Goal: Task Accomplishment & Management: Manage account settings

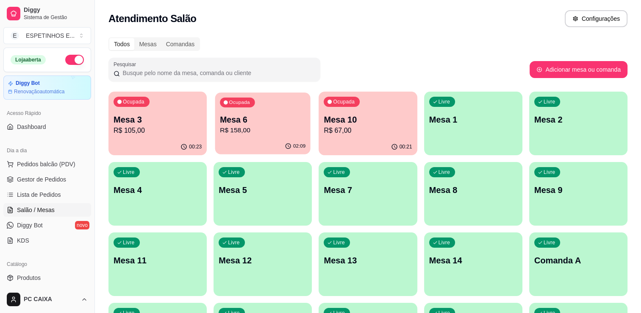
click at [276, 118] on p "Mesa 6" at bounding box center [263, 119] width 86 height 11
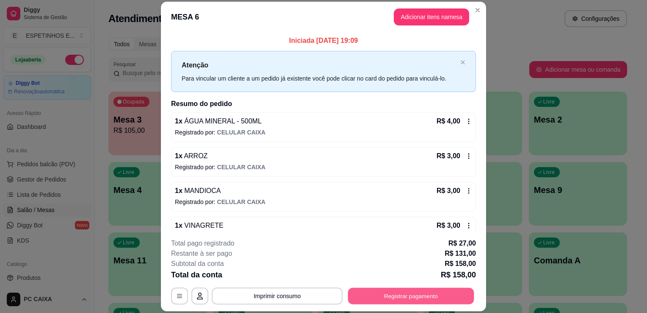
click at [381, 297] on button "Registrar pagamento" at bounding box center [411, 296] width 126 height 17
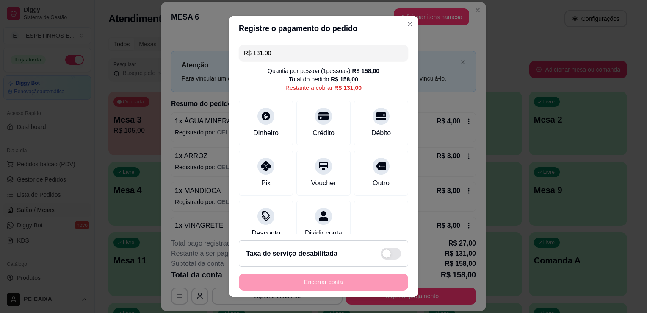
click at [312, 58] on input "R$ 131,00" at bounding box center [323, 52] width 159 height 17
click at [302, 126] on div "Crédito" at bounding box center [324, 122] width 60 height 50
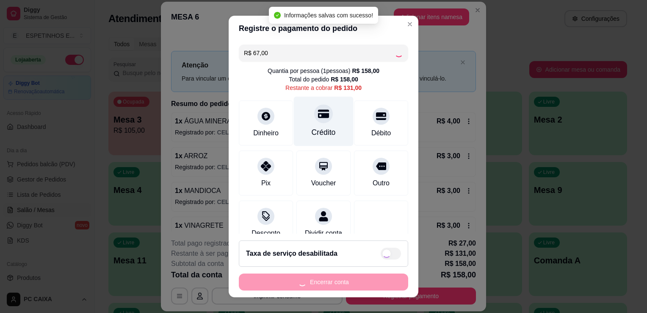
type input "R$ 64,00"
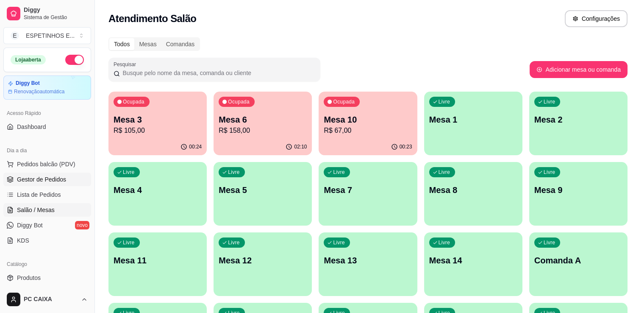
click at [39, 173] on link "Gestor de Pedidos" at bounding box center [47, 179] width 88 height 14
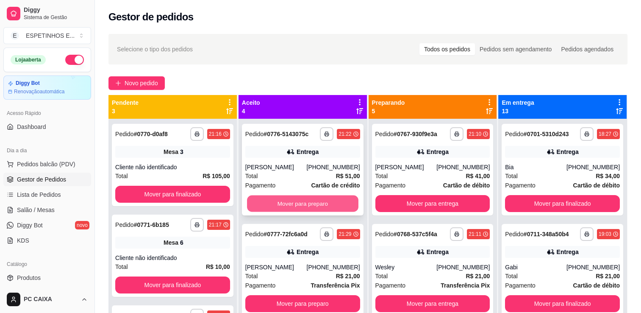
click at [297, 209] on button "Mover para preparo" at bounding box center [302, 203] width 111 height 17
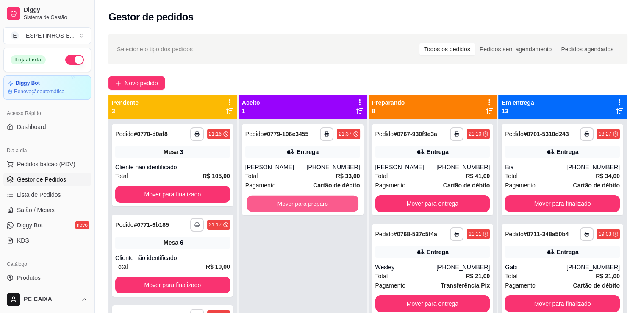
click at [297, 209] on button "Mover para preparo" at bounding box center [302, 203] width 111 height 17
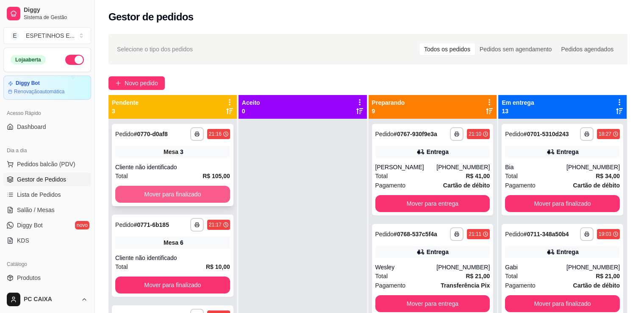
click at [198, 191] on button "Mover para finalizado" at bounding box center [172, 194] width 115 height 17
click at [198, 191] on button "Mover para finalizado" at bounding box center [172, 194] width 111 height 17
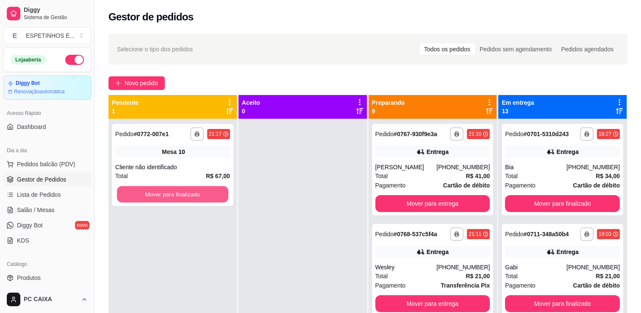
click at [198, 191] on button "Mover para finalizado" at bounding box center [172, 194] width 111 height 17
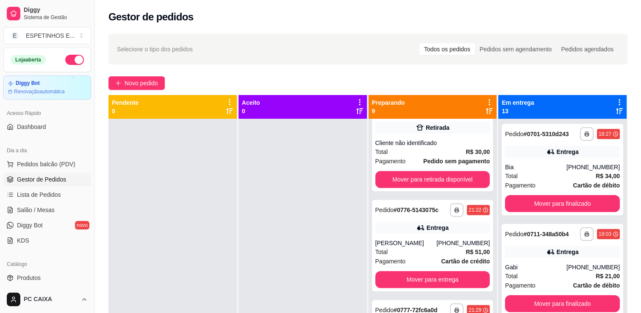
scroll to position [418, 0]
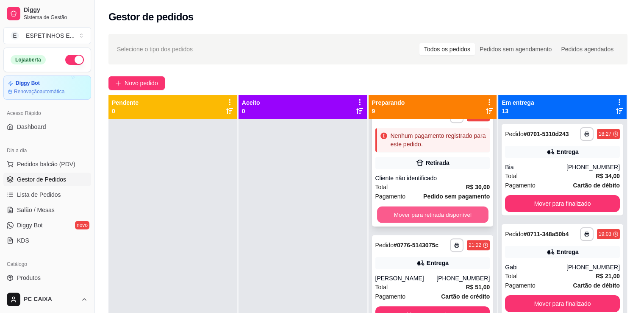
click at [452, 215] on button "Mover para retirada disponível" at bounding box center [432, 214] width 111 height 17
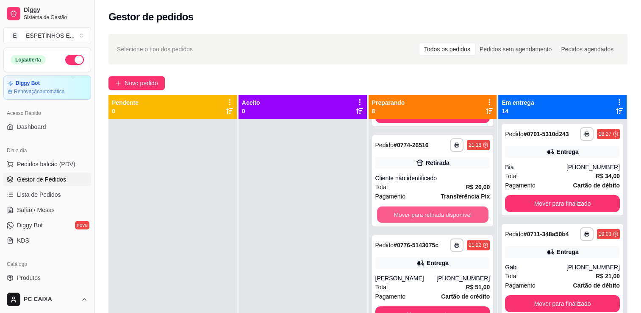
click at [452, 215] on button "Mover para retirada disponível" at bounding box center [432, 214] width 111 height 17
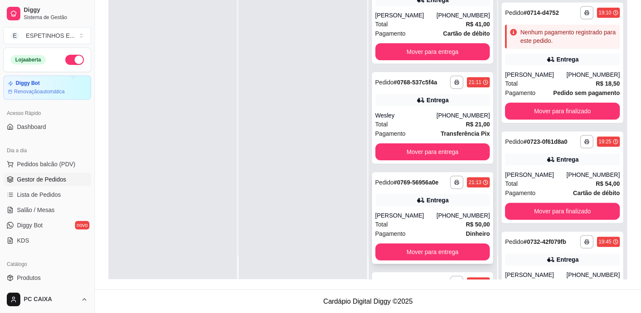
scroll to position [24, 0]
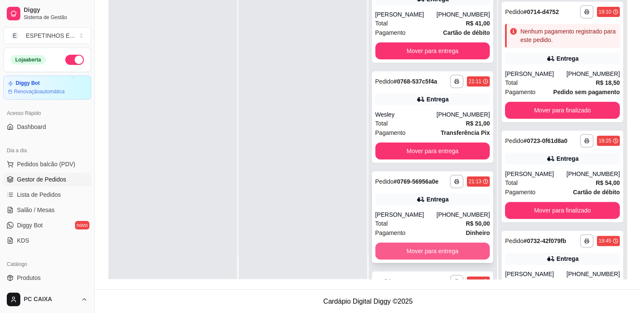
click at [436, 249] on button "Mover para entrega" at bounding box center [432, 250] width 115 height 17
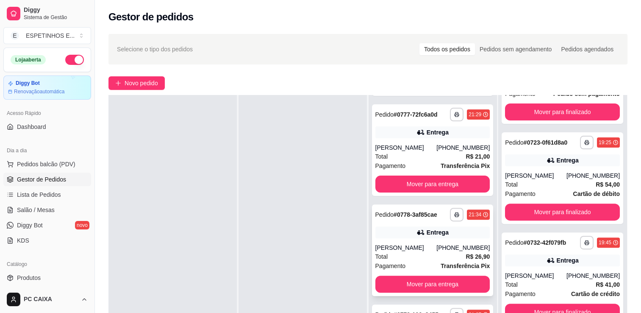
scroll to position [304, 0]
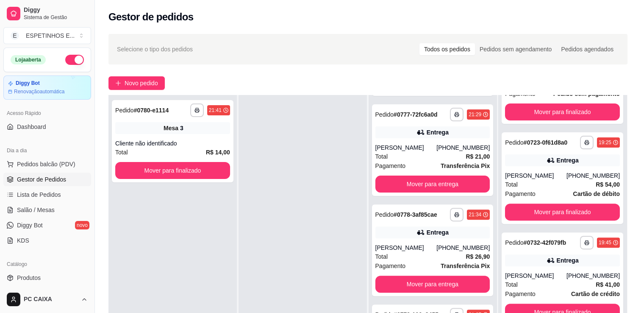
click at [364, 184] on div "Aceito 0" at bounding box center [302, 239] width 129 height 336
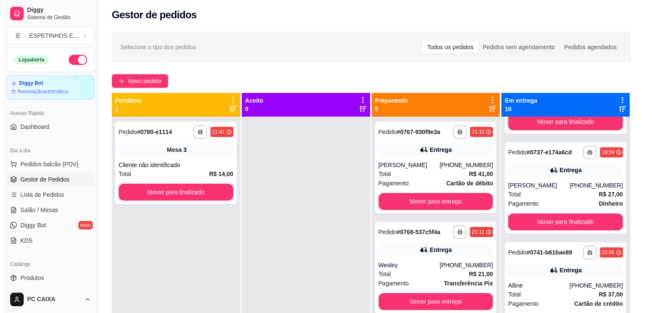
scroll to position [2, 0]
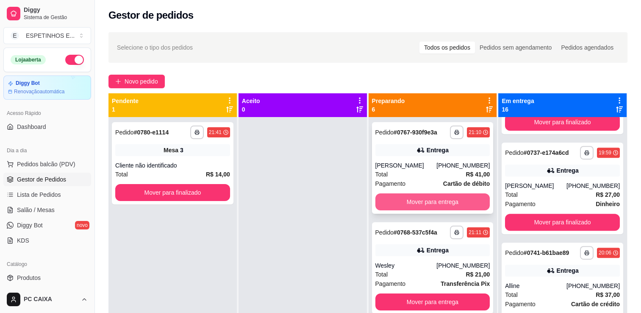
click at [429, 202] on button "Mover para entrega" at bounding box center [432, 201] width 115 height 17
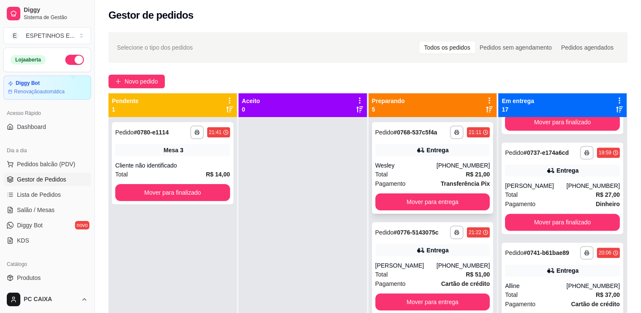
click at [426, 153] on div "Entrega" at bounding box center [437, 150] width 22 height 8
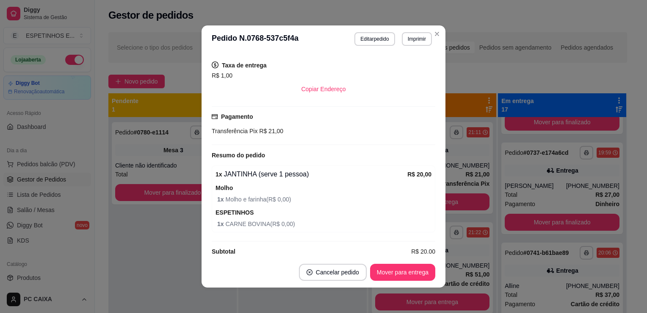
scroll to position [169, 0]
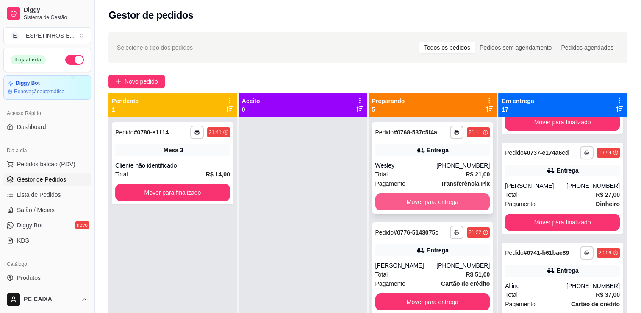
click at [425, 200] on button "Mover para entrega" at bounding box center [432, 201] width 115 height 17
click at [425, 158] on div "**********" at bounding box center [433, 167] width 122 height 91
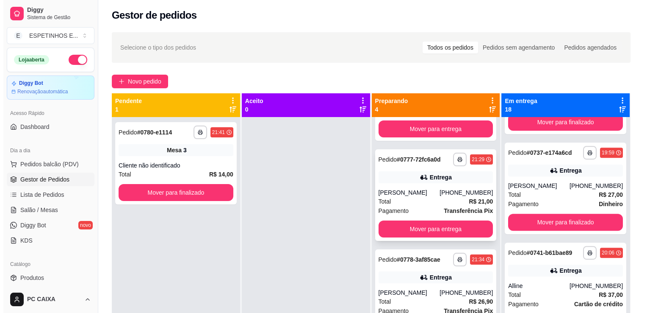
scroll to position [85, 0]
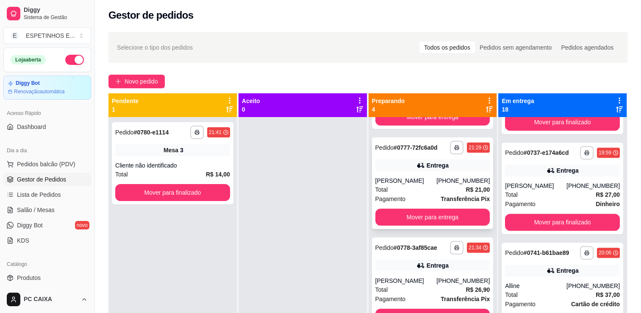
click at [446, 174] on div "**********" at bounding box center [433, 182] width 122 height 91
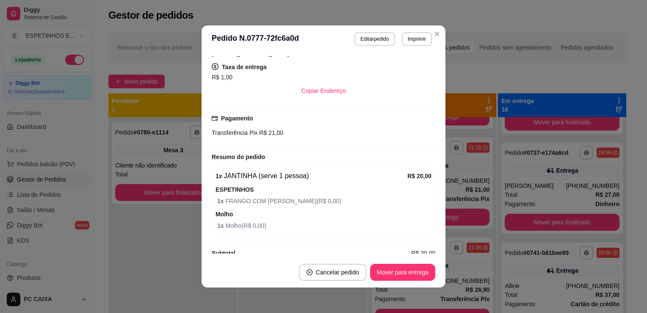
scroll to position [169, 0]
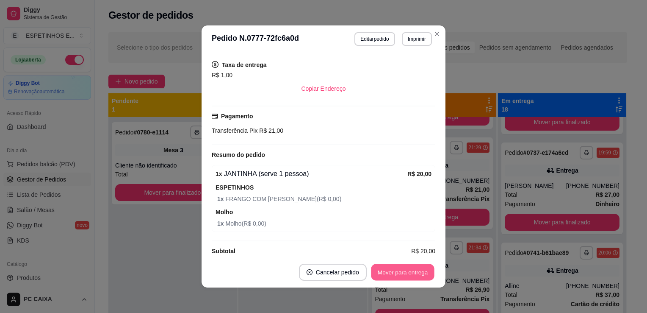
click at [404, 277] on button "Mover para entrega" at bounding box center [403, 272] width 64 height 17
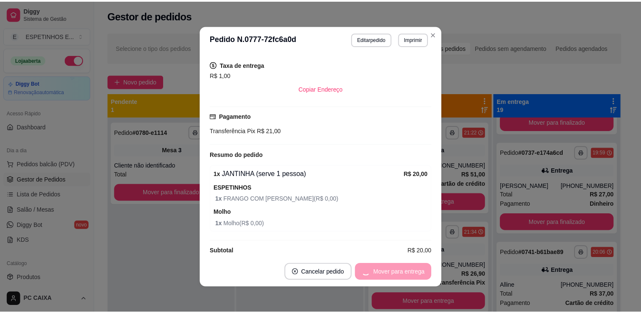
scroll to position [4, 0]
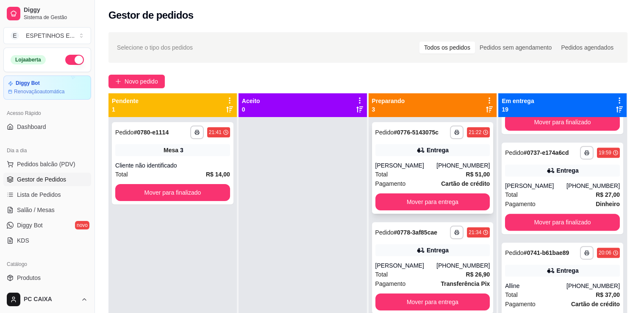
click at [444, 161] on div "(94) 98403-8215" at bounding box center [462, 165] width 53 height 8
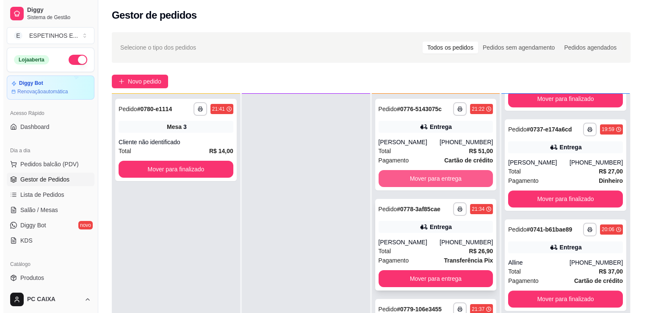
scroll to position [24, 0]
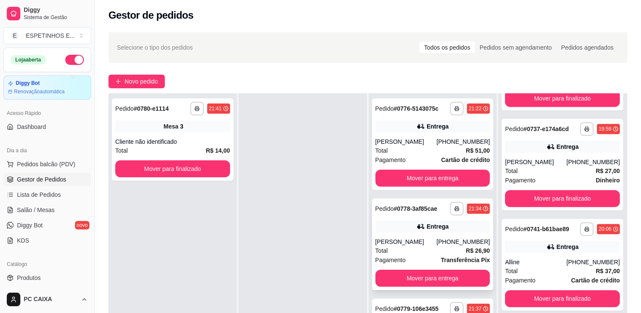
click at [401, 241] on div "Aline Alves de Sousa Lima" at bounding box center [405, 241] width 61 height 8
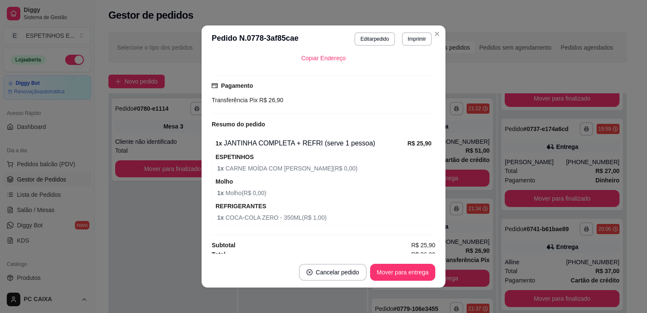
scroll to position [204, 0]
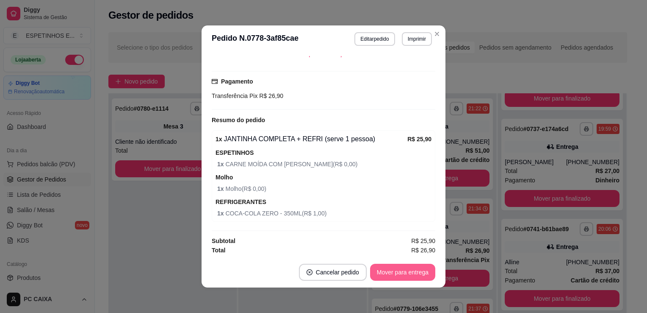
click at [403, 274] on button "Mover para entrega" at bounding box center [402, 271] width 65 height 17
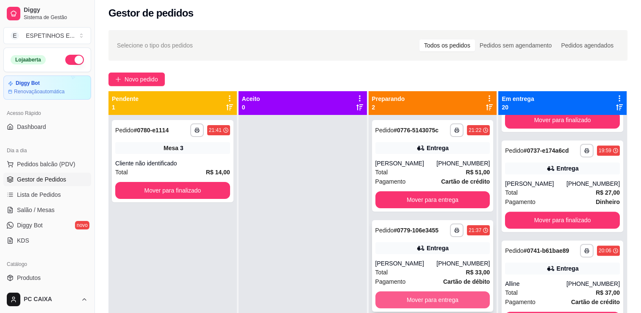
scroll to position [2, 0]
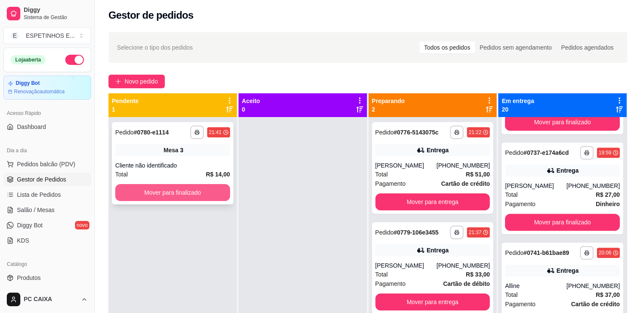
click at [192, 197] on button "Mover para finalizado" at bounding box center [172, 192] width 115 height 17
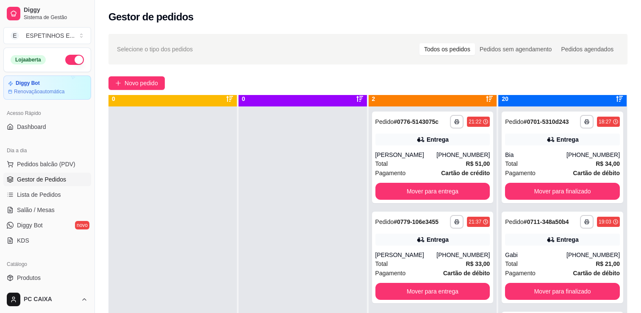
scroll to position [24, 0]
